Goal: Information Seeking & Learning: Learn about a topic

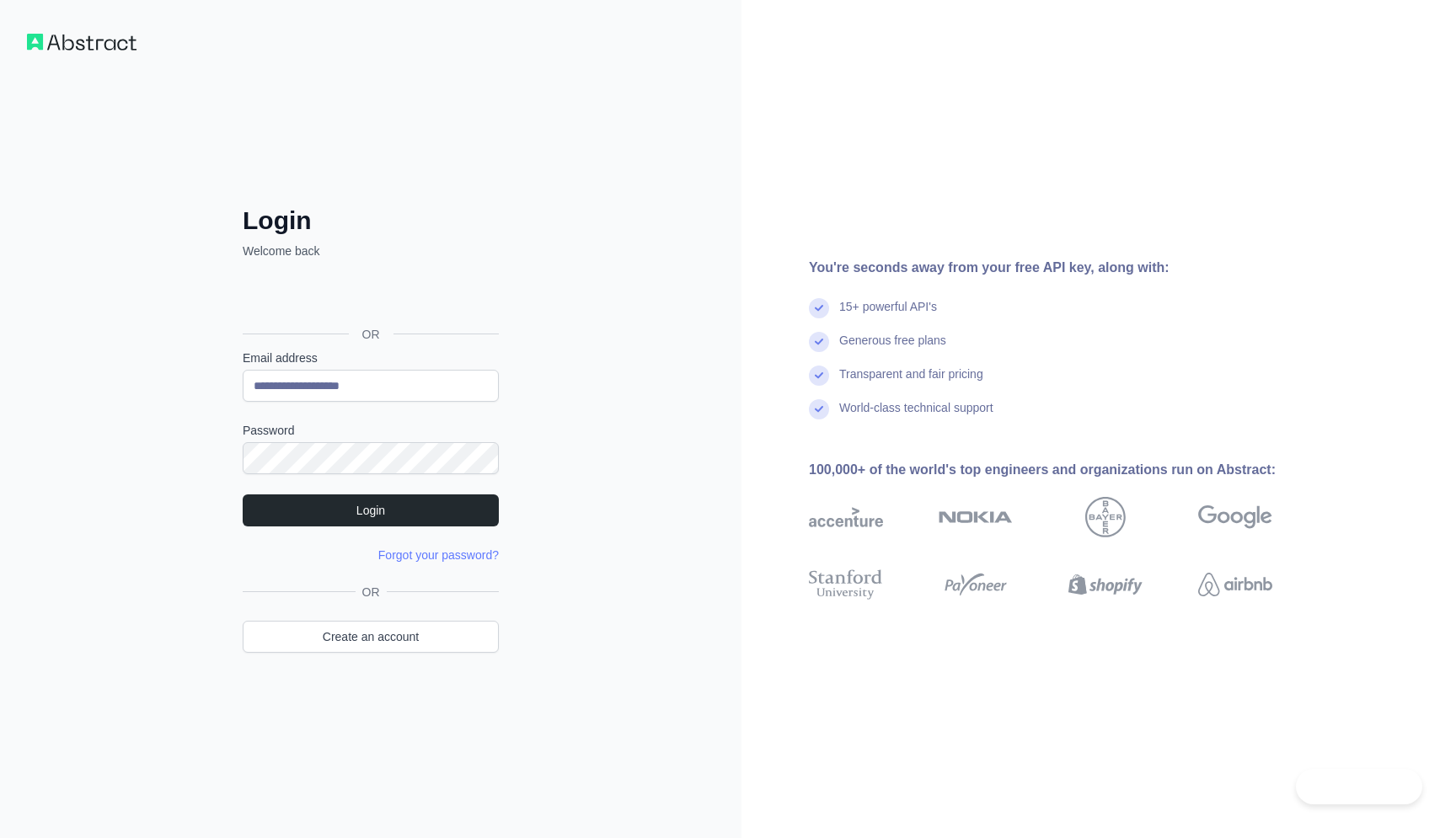
click at [372, 500] on button "Login" at bounding box center [371, 510] width 256 height 32
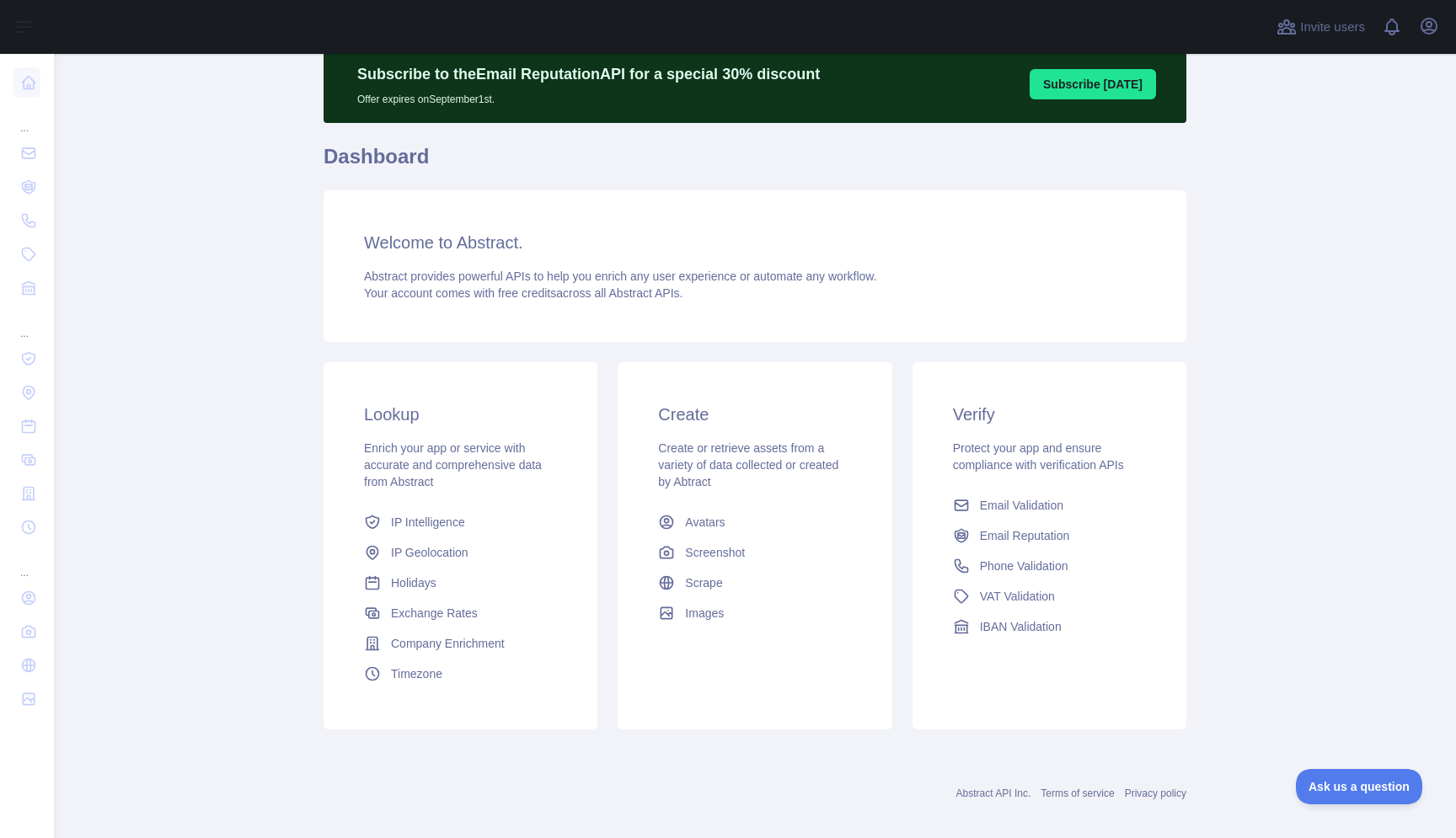
scroll to position [78, 0]
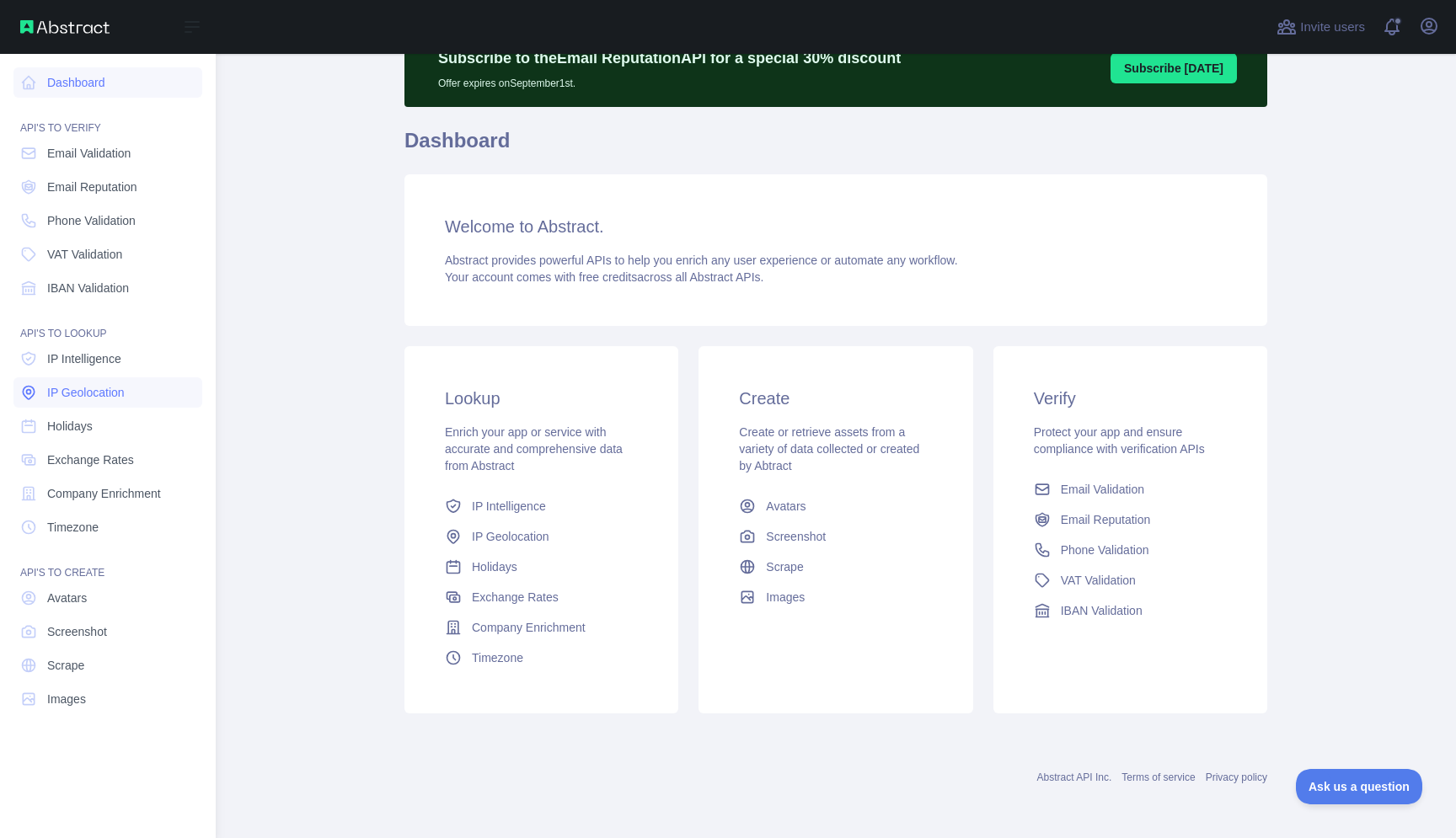
click at [80, 395] on span "IP Geolocation" at bounding box center [86, 392] width 78 height 17
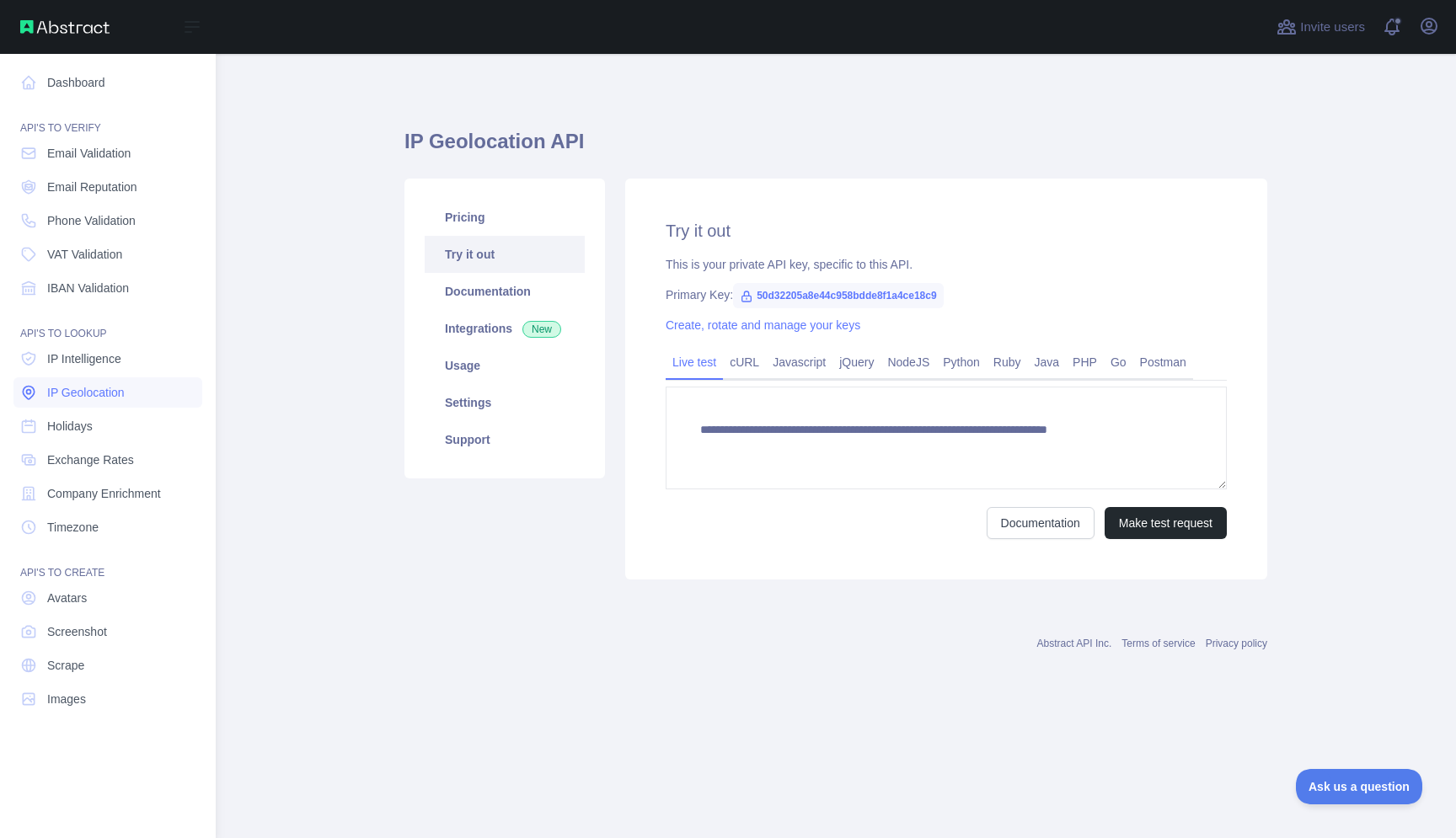
type textarea "**********"
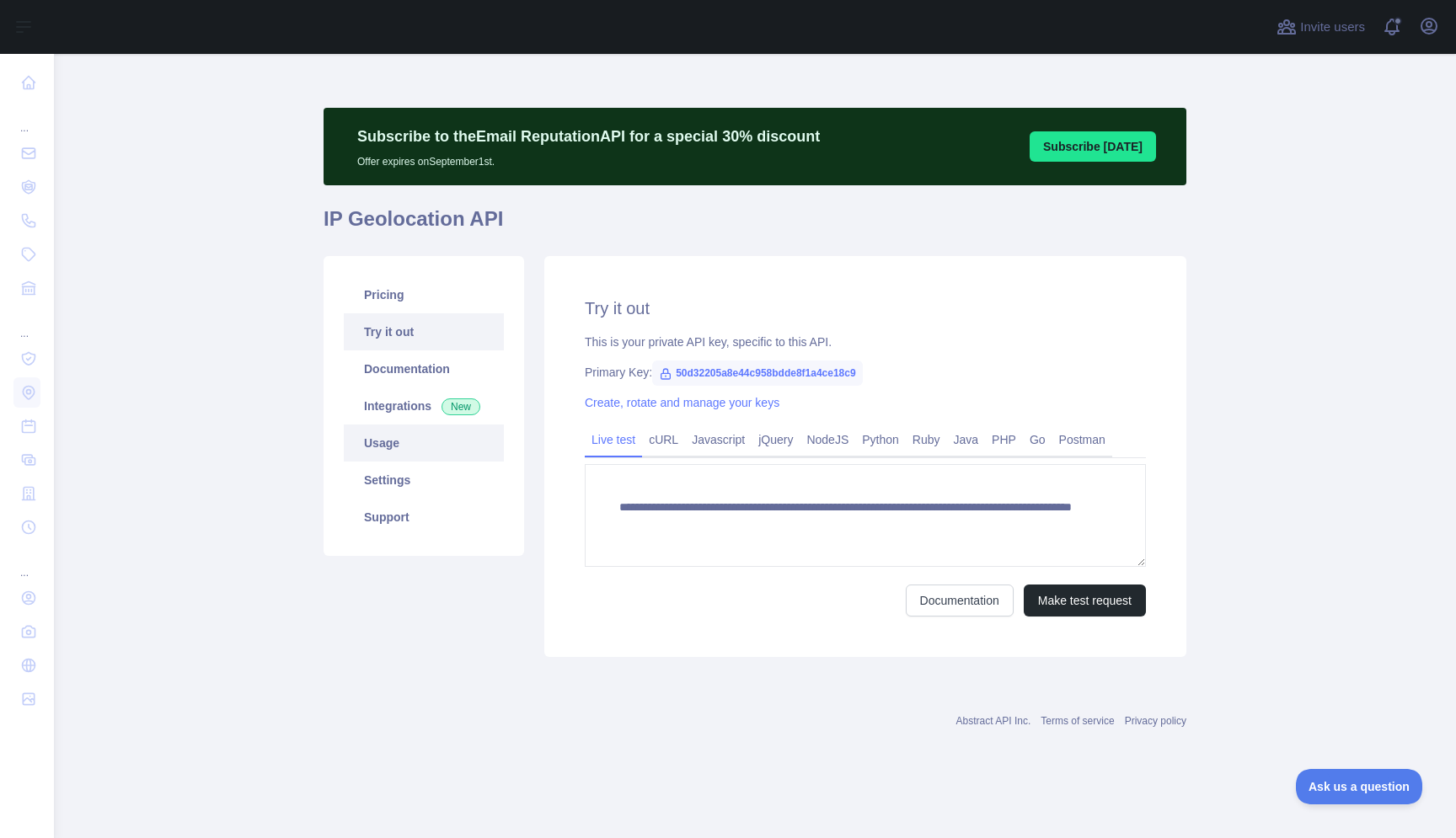
click at [389, 442] on link "Usage" at bounding box center [424, 442] width 160 height 37
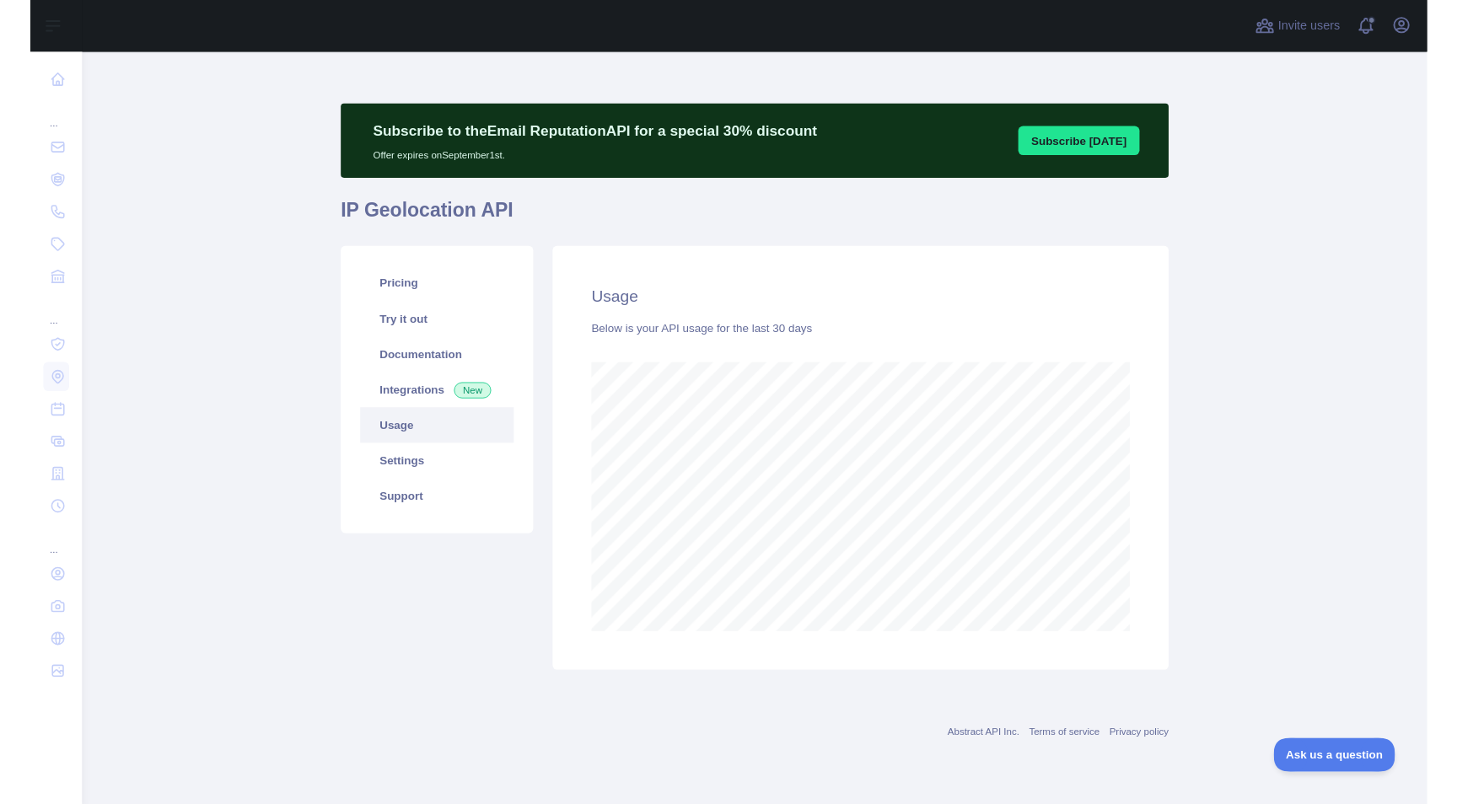
scroll to position [784, 1403]
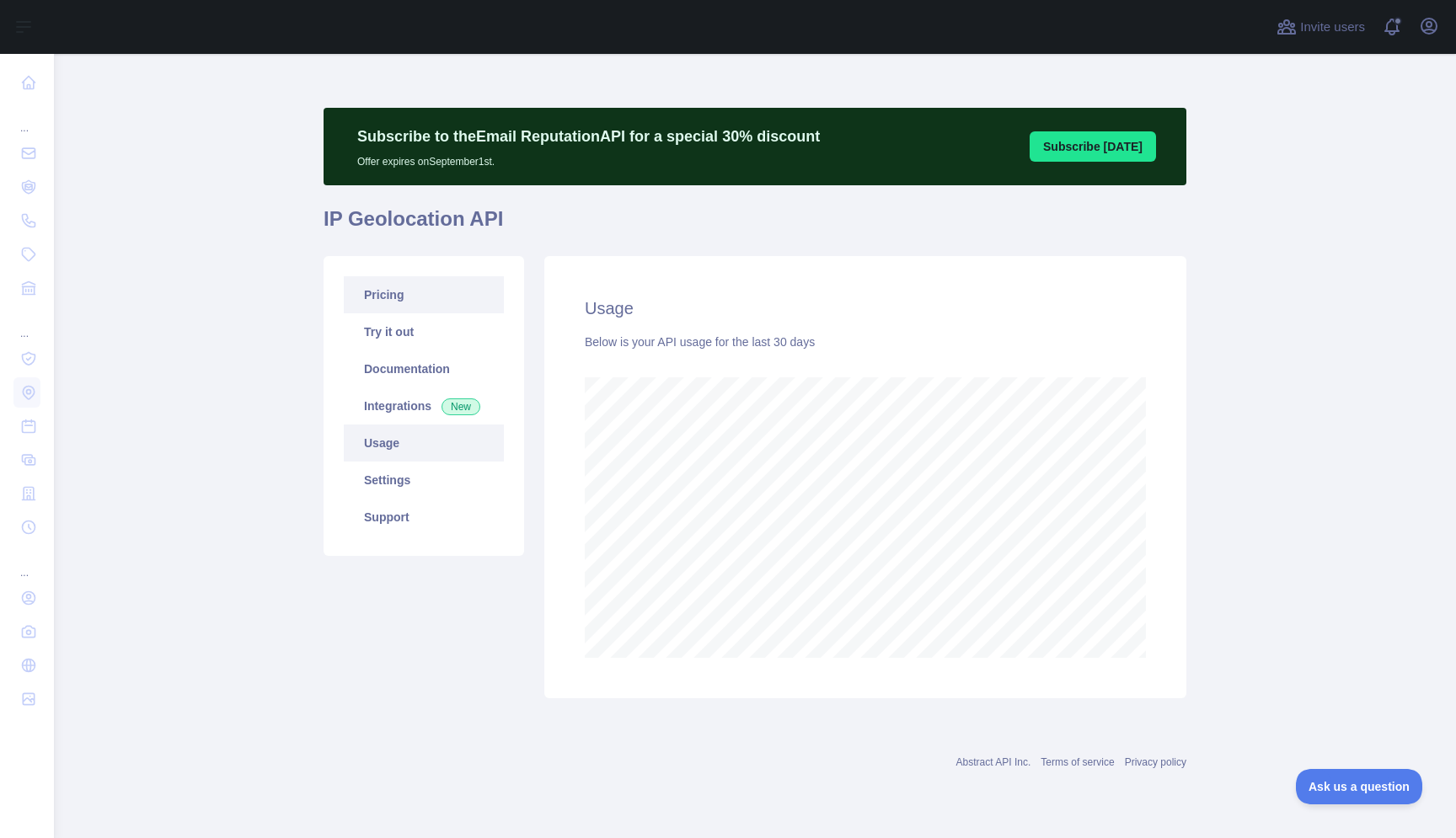
click at [377, 298] on link "Pricing" at bounding box center [424, 294] width 160 height 37
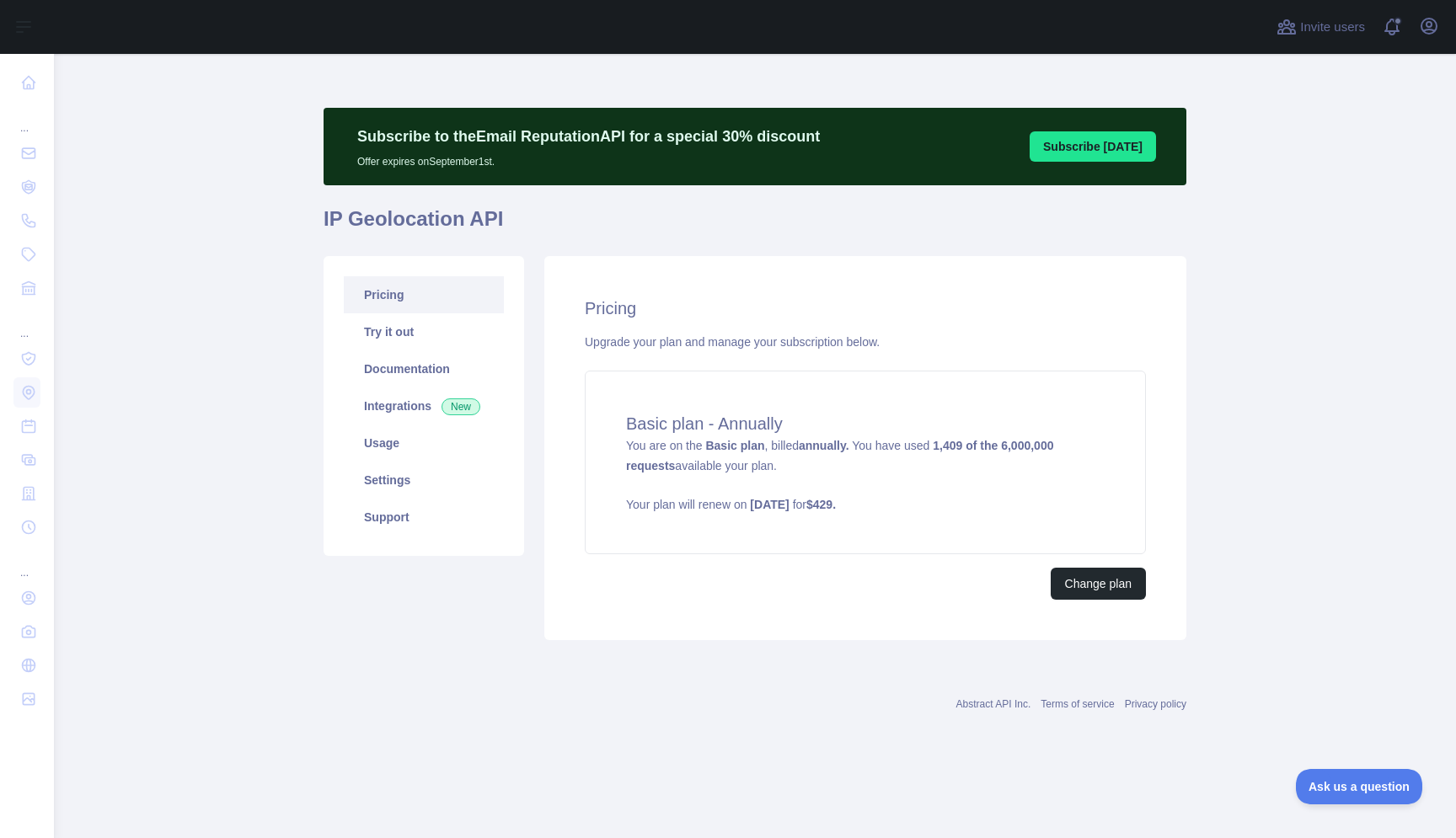
click at [211, 370] on main "Subscribe to the Email Reputation API for a special 30 % discount Offer expires…" at bounding box center [754, 445] width 1402 height 784
click at [381, 474] on link "Settings" at bounding box center [424, 479] width 160 height 37
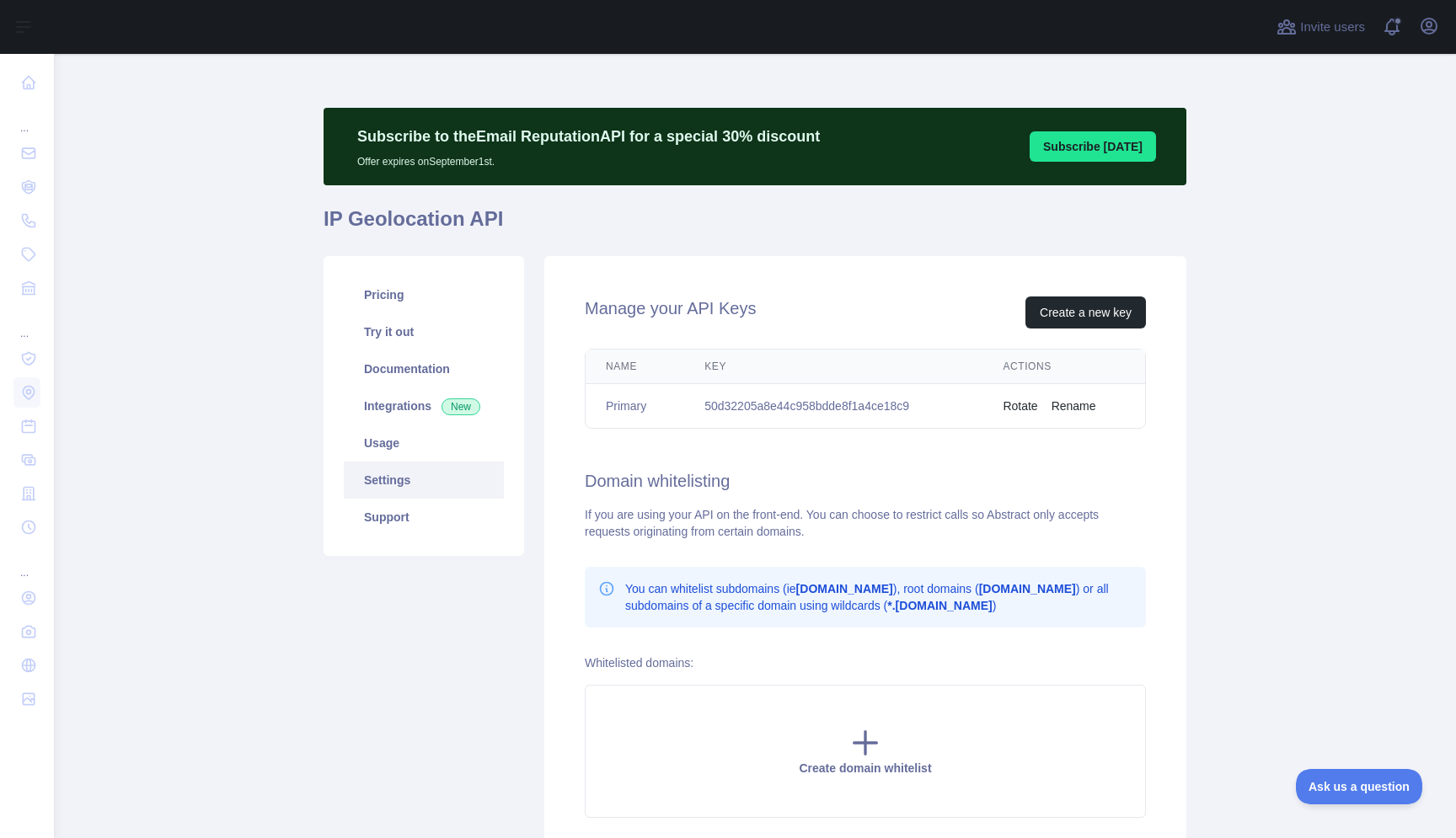
click at [819, 411] on td "50d32205a8e44c958bdde8f1a4ce18c9" at bounding box center [832, 406] width 298 height 45
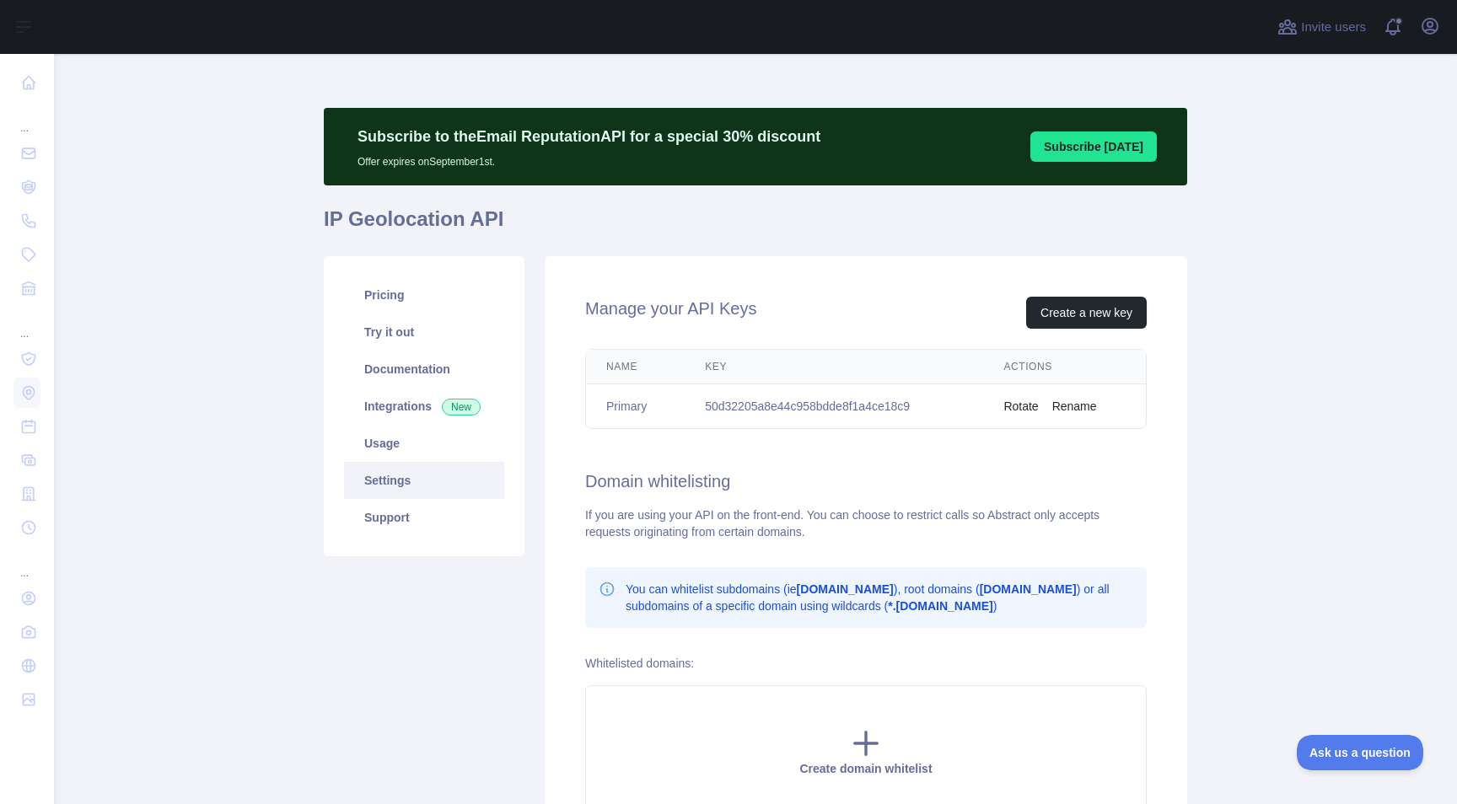
drag, startPoint x: 273, startPoint y: 484, endPoint x: 293, endPoint y: 459, distance: 32.4
click at [277, 480] on main "Subscribe to the Email Reputation API for a special 30 % discount Offer expires…" at bounding box center [755, 429] width 1403 height 750
click at [393, 453] on link "Usage" at bounding box center [424, 443] width 160 height 37
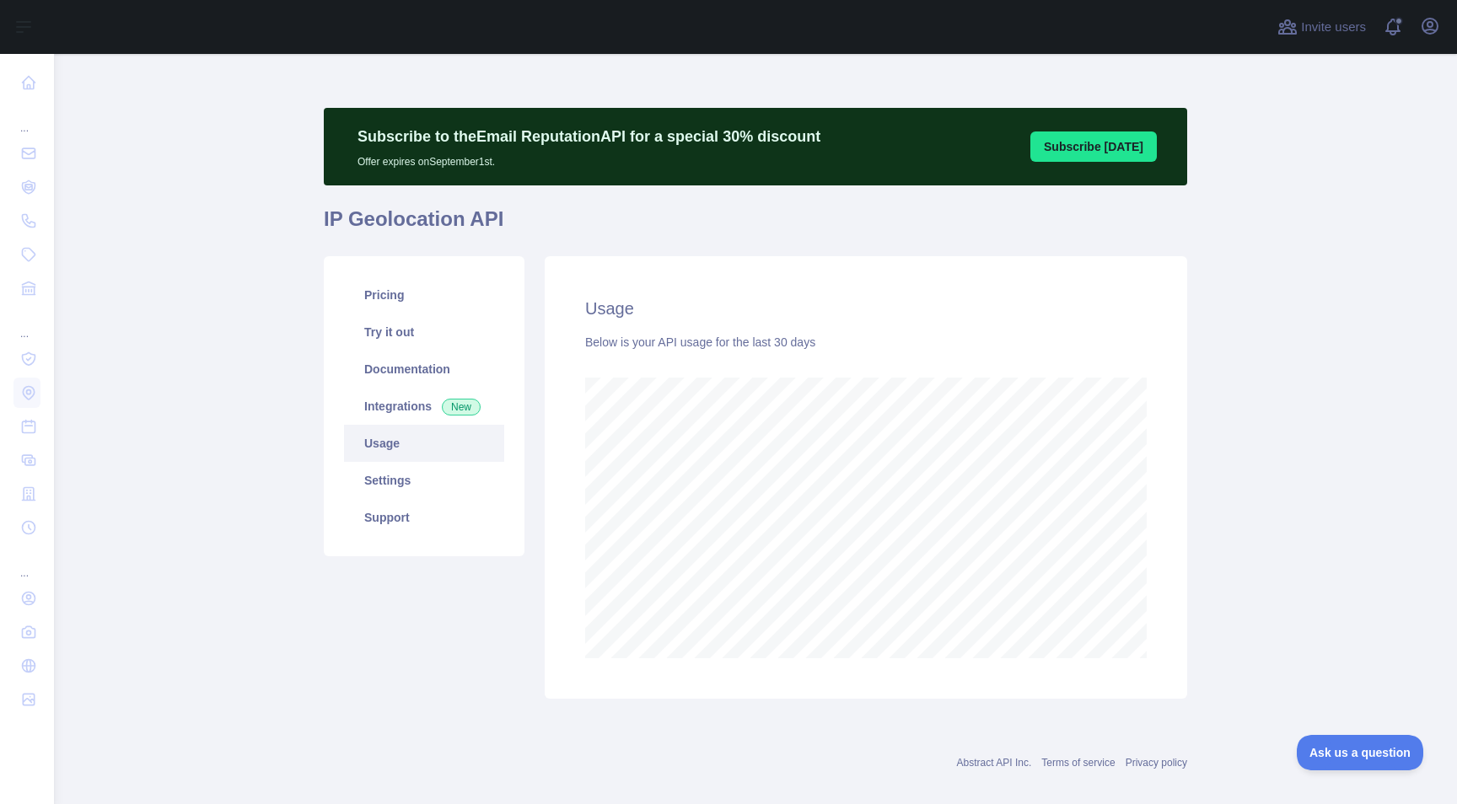
scroll to position [749, 1403]
click at [1165, 518] on div "Usage Below is your API usage for the last 30 days" at bounding box center [866, 477] width 642 height 443
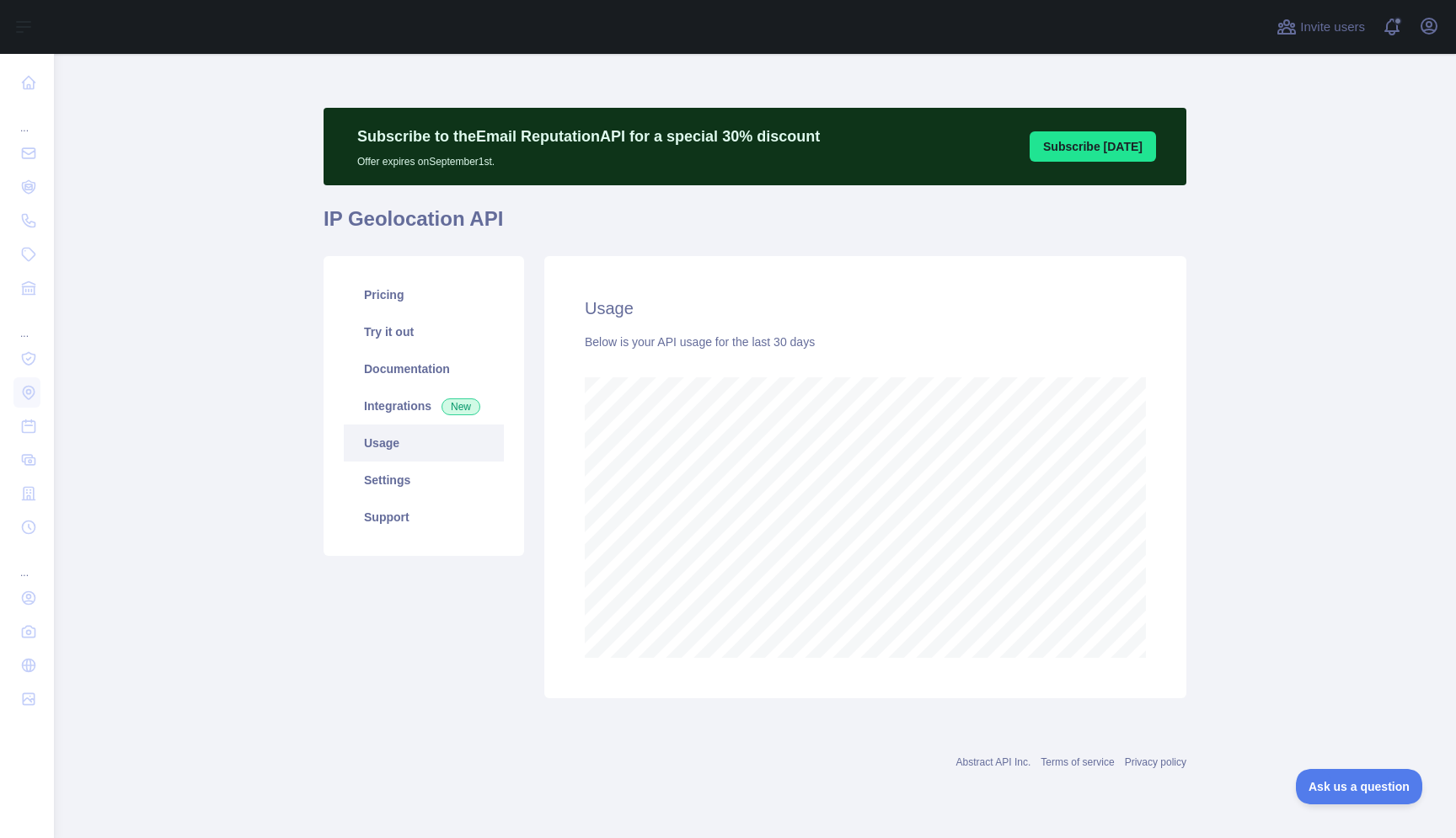
scroll to position [0, 0]
click at [246, 724] on main "Subscribe to the Email Reputation API for a special 30 % discount Offer expires…" at bounding box center [754, 445] width 1402 height 784
drag, startPoint x: 323, startPoint y: 220, endPoint x: 522, endPoint y: 220, distance: 199.0
click at [522, 223] on main "Subscribe to the Email Reputation API for a special 30 % discount Offer expires…" at bounding box center [754, 445] width 1402 height 784
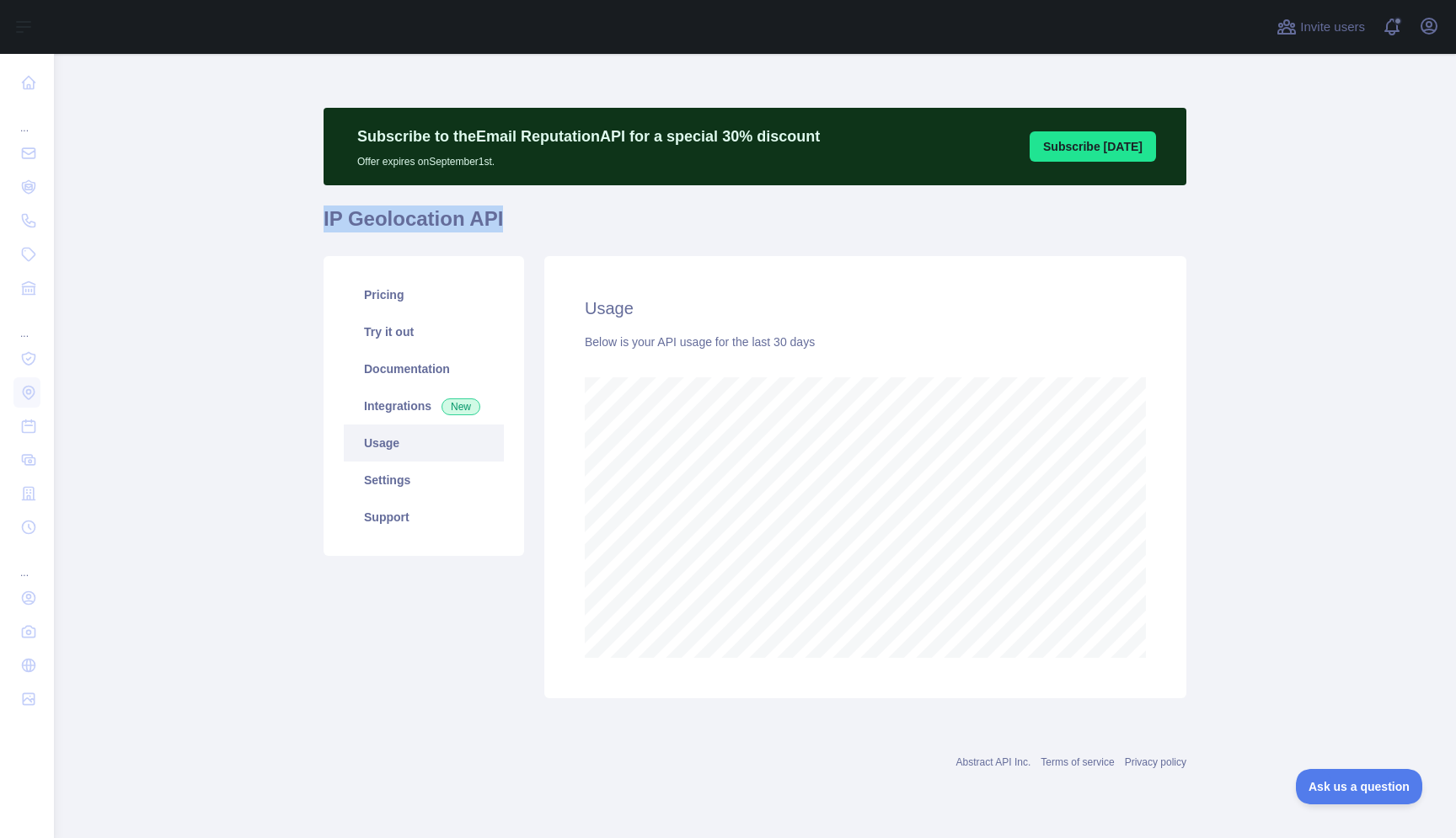
copy h1 "IP Geolocation API"
